Goal: Information Seeking & Learning: Find specific fact

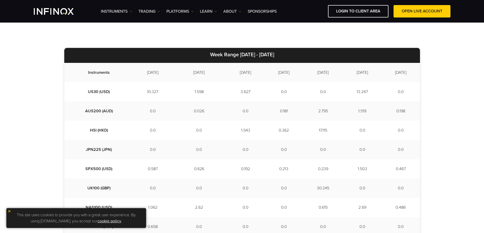
scroll to position [152, 0]
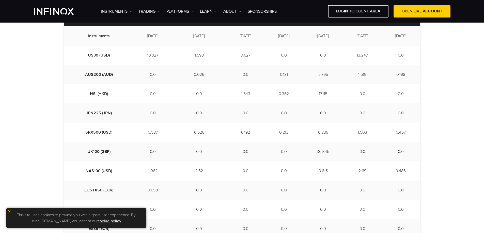
click at [187, 52] on td "1.598" at bounding box center [199, 55] width 55 height 19
drag, startPoint x: 193, startPoint y: 57, endPoint x: 179, endPoint y: 59, distance: 13.7
click at [179, 59] on td "1.598" at bounding box center [199, 55] width 55 height 19
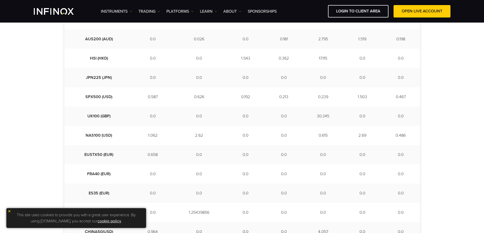
scroll to position [163, 0]
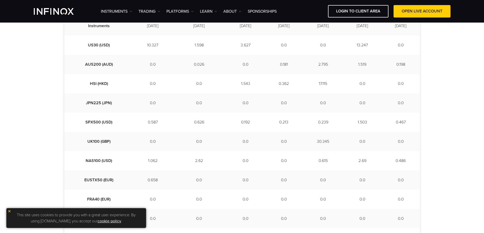
click at [226, 53] on td "3.627" at bounding box center [245, 45] width 38 height 19
click at [230, 47] on td "3.627" at bounding box center [245, 45] width 38 height 19
drag, startPoint x: 324, startPoint y: 142, endPoint x: 306, endPoint y: 143, distance: 18.1
click at [306, 143] on td "30.345" at bounding box center [323, 141] width 40 height 19
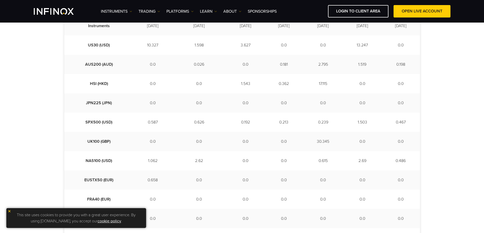
click at [474, 88] on div "Week Range [DATE] - [DATE] Instruments [DATE] [DATE] [DATE] [DATE] [DATE] [DATE…" at bounding box center [242, 159] width 484 height 366
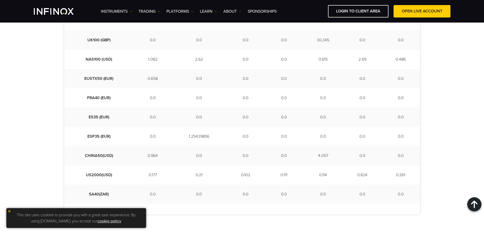
scroll to position [290, 0]
